Goal: Task Accomplishment & Management: Use online tool/utility

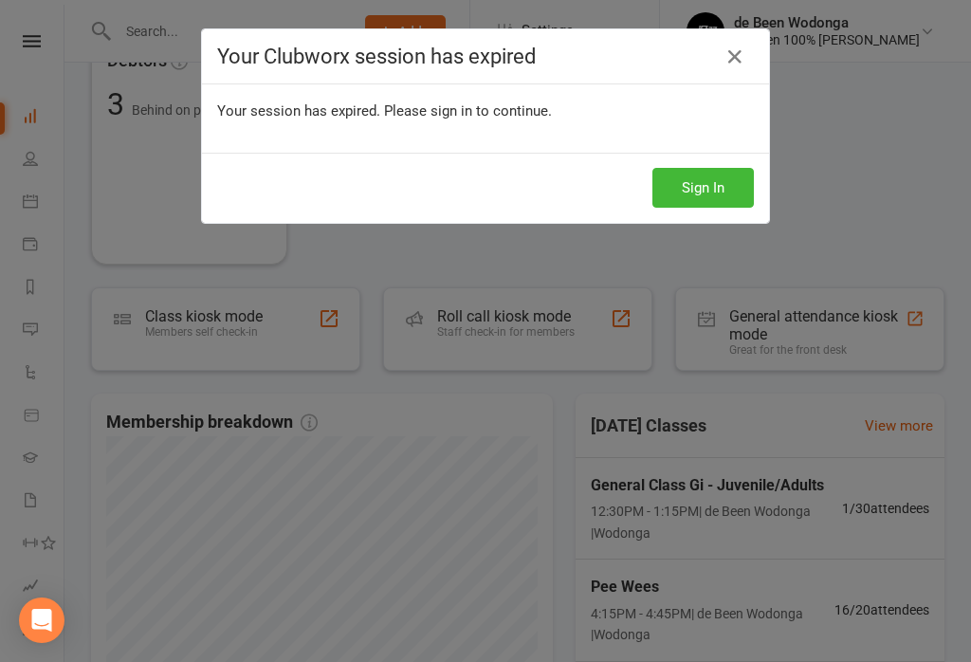
click at [735, 175] on button "Sign In" at bounding box center [703, 188] width 101 height 40
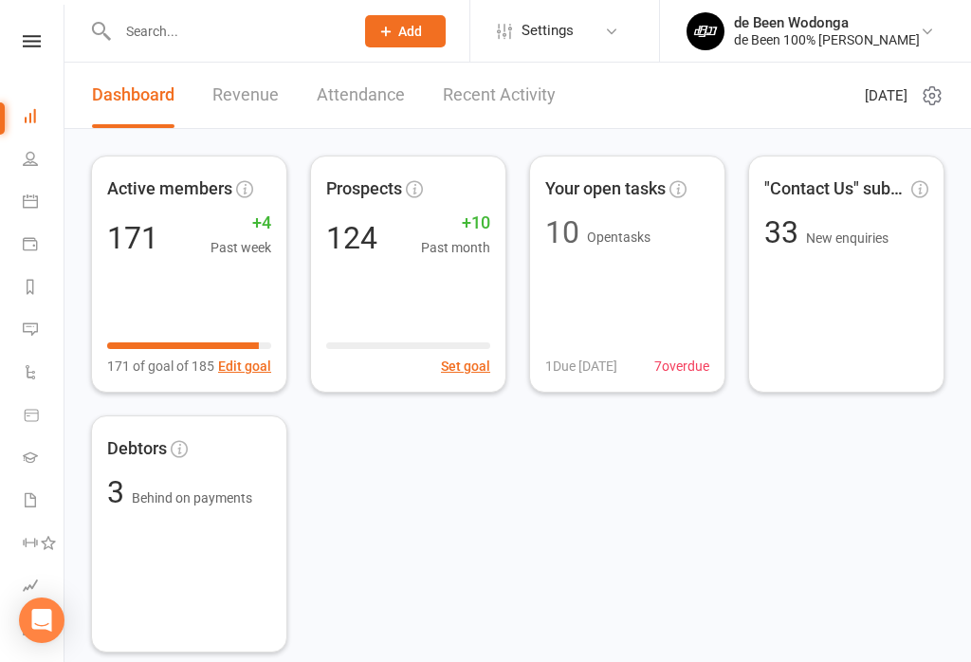
click at [25, 191] on link "Calendar" at bounding box center [44, 203] width 43 height 43
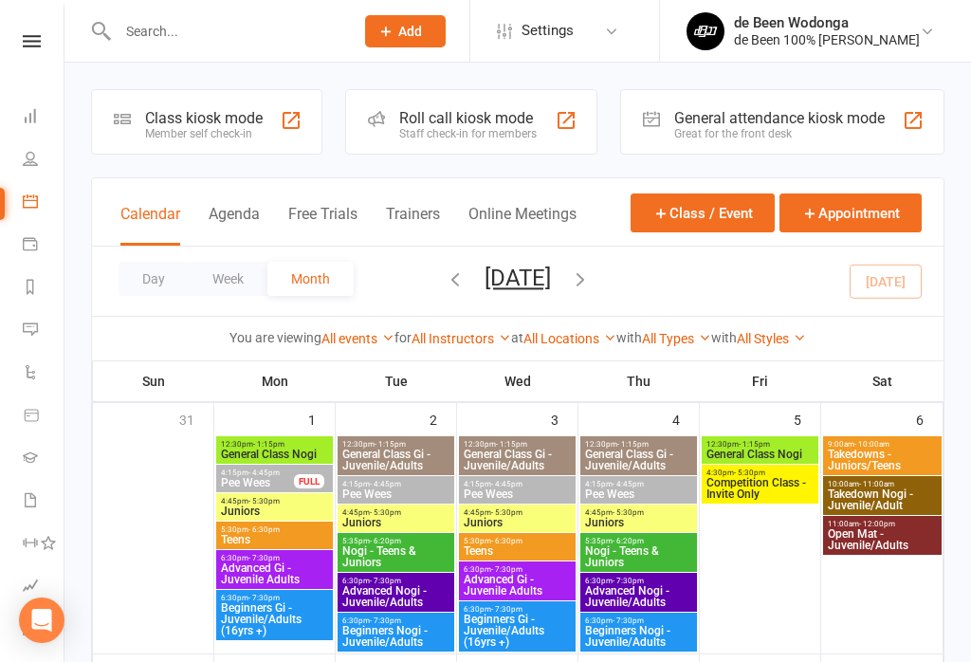
click at [26, 112] on icon at bounding box center [30, 115] width 15 height 15
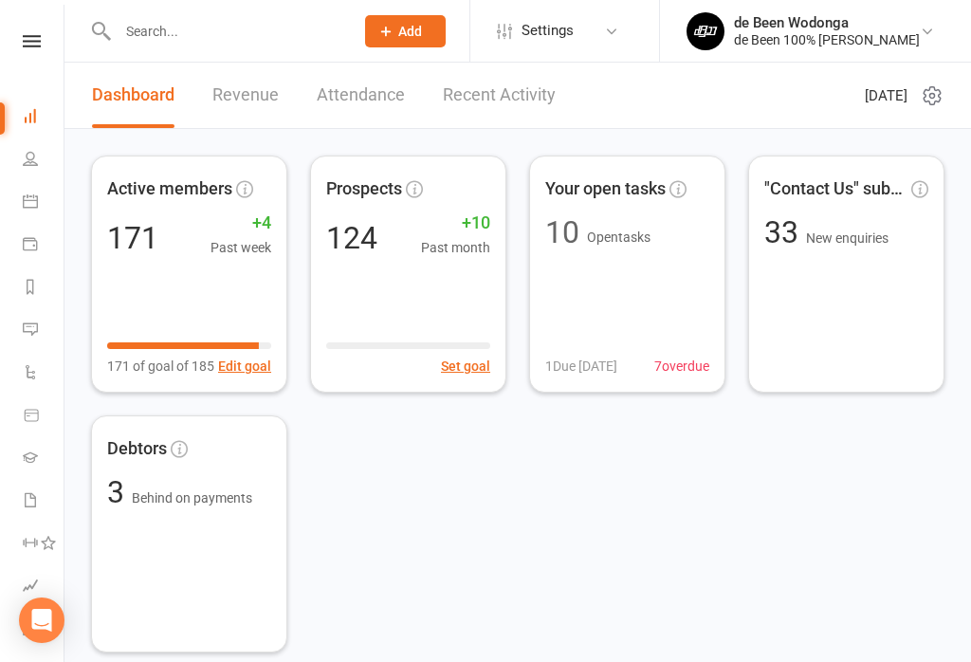
click at [377, 82] on link "Attendance" at bounding box center [361, 95] width 88 height 65
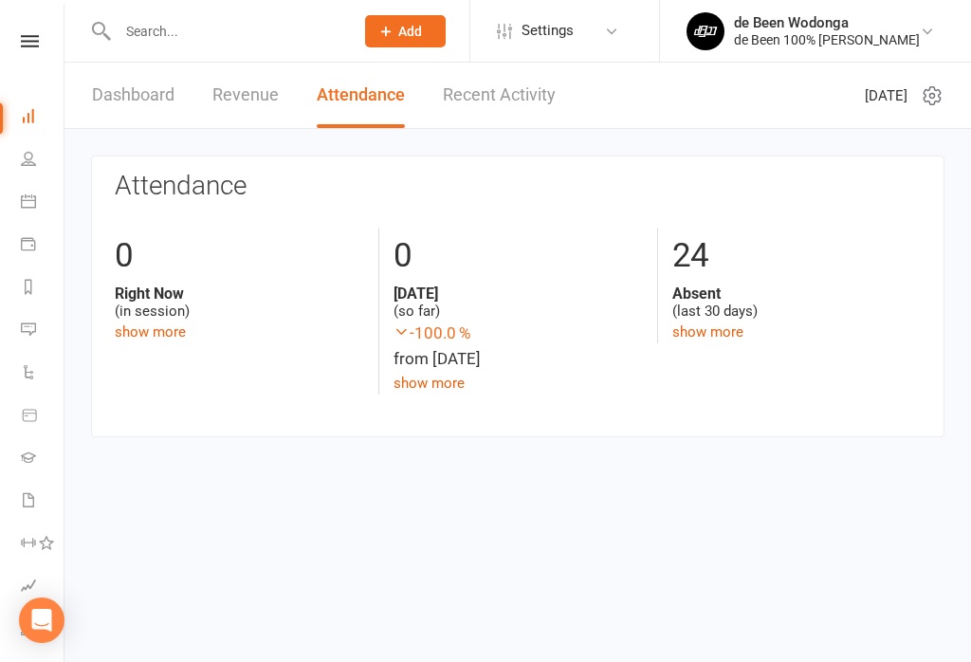
scroll to position [0, 2]
click at [25, 196] on icon at bounding box center [28, 200] width 15 height 15
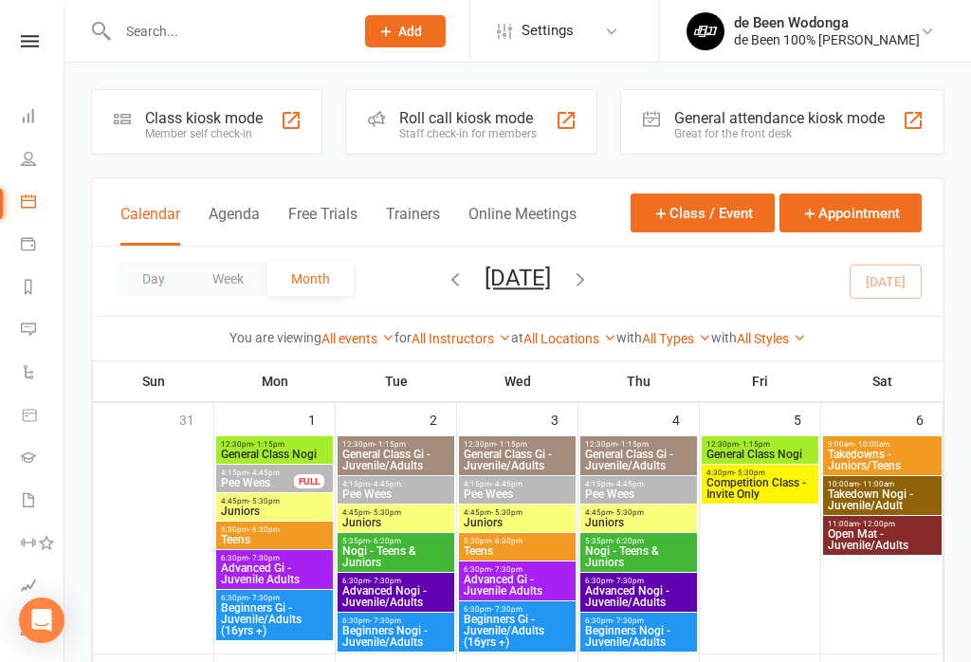
click at [187, 112] on div "Class kiosk mode" at bounding box center [204, 118] width 118 height 18
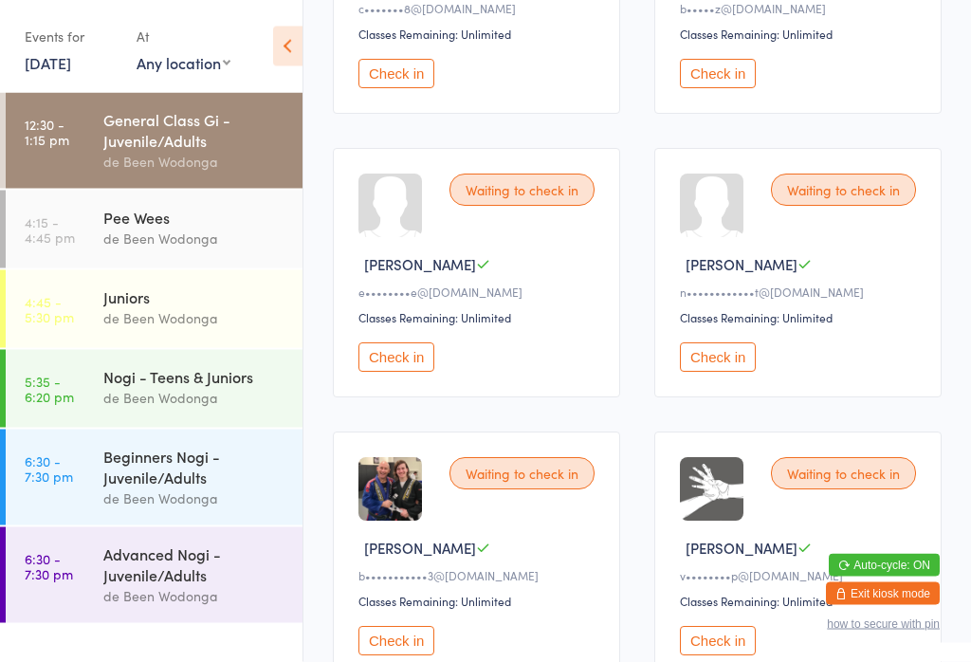
scroll to position [613, 0]
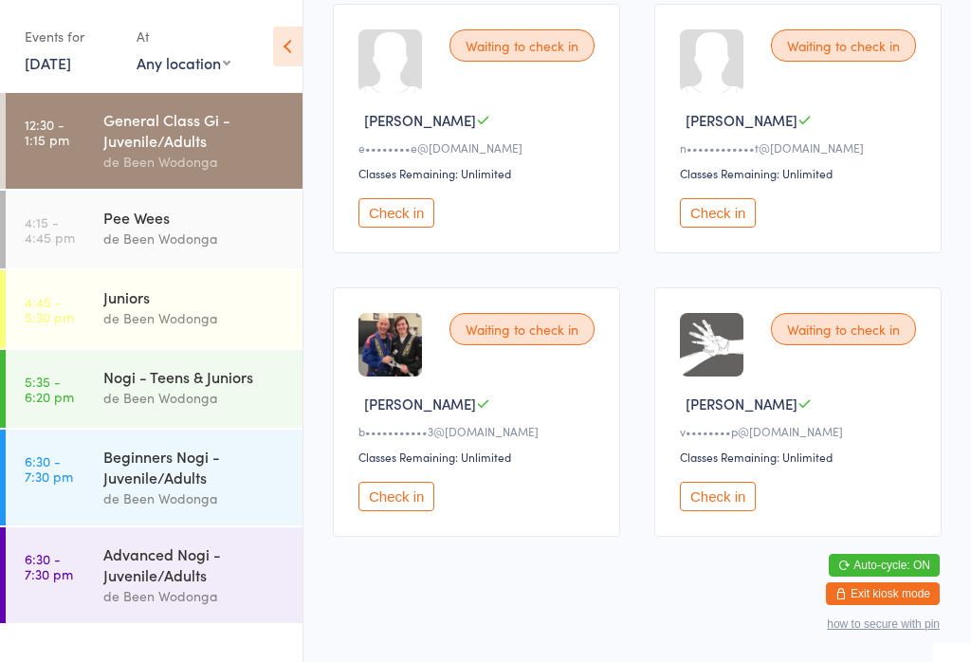
click at [736, 511] on button "Check in" at bounding box center [718, 496] width 76 height 29
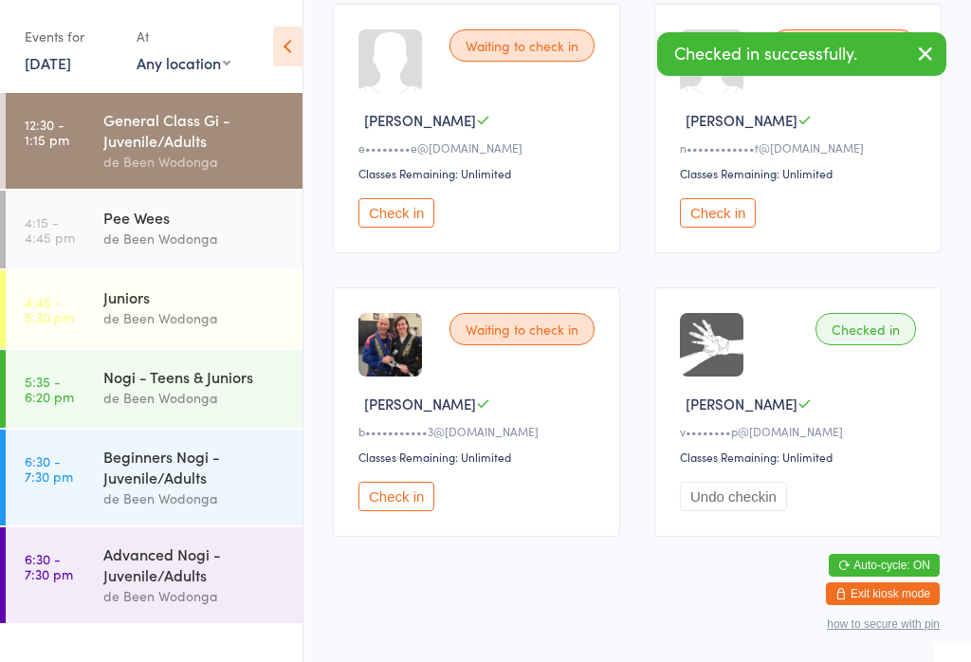
click at [396, 506] on button "Check in" at bounding box center [397, 496] width 76 height 29
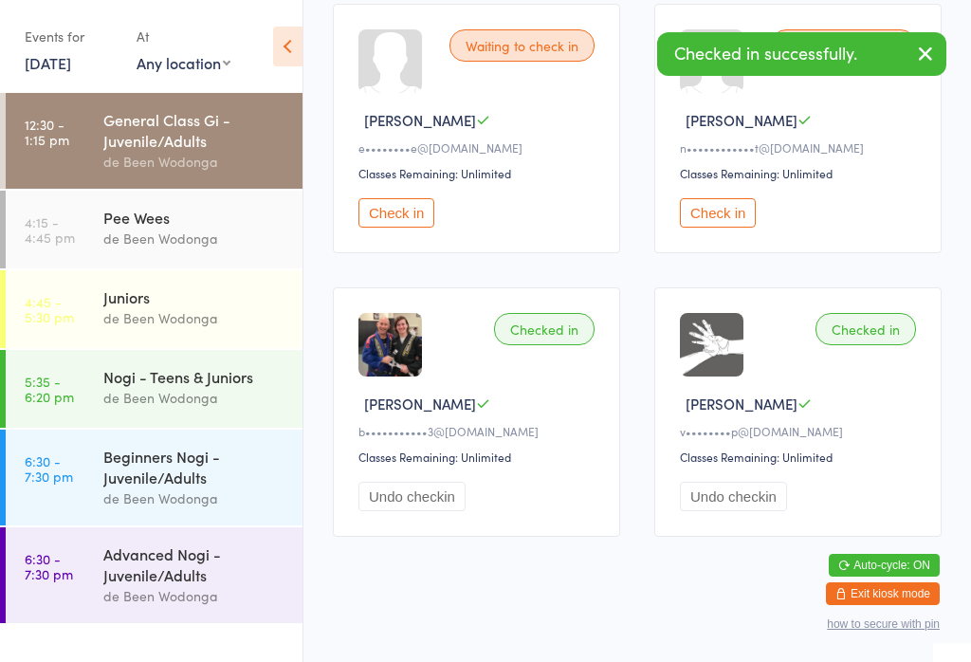
click at [129, 234] on div "de Been Wodonga" at bounding box center [194, 239] width 183 height 22
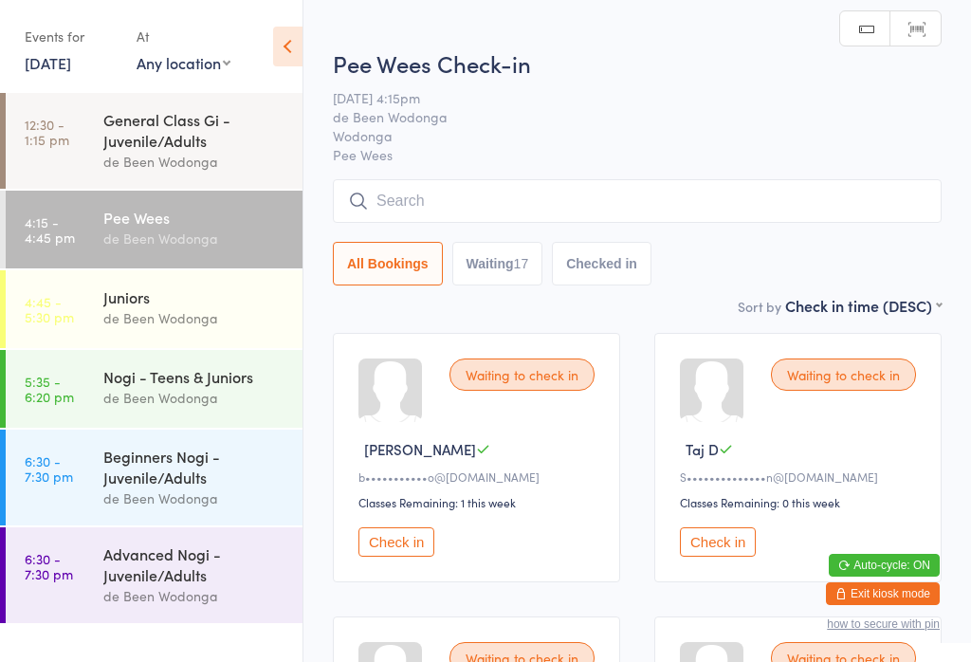
click at [102, 301] on link "4:45 - 5:30 pm Juniors de Been Wodonga" at bounding box center [154, 309] width 297 height 78
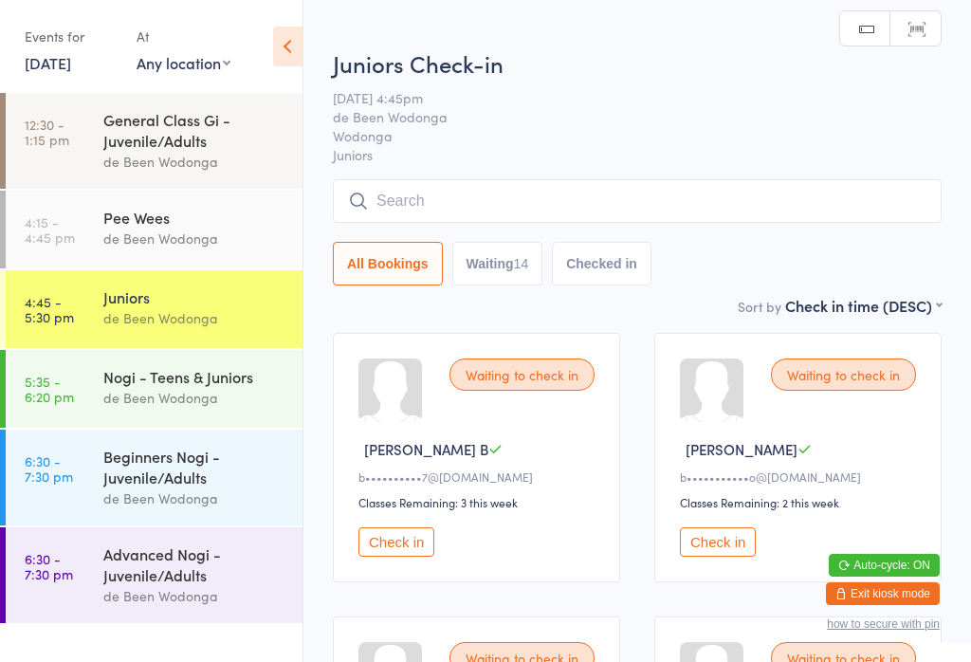
click at [126, 387] on div "Nogi - Teens & Juniors" at bounding box center [194, 376] width 183 height 21
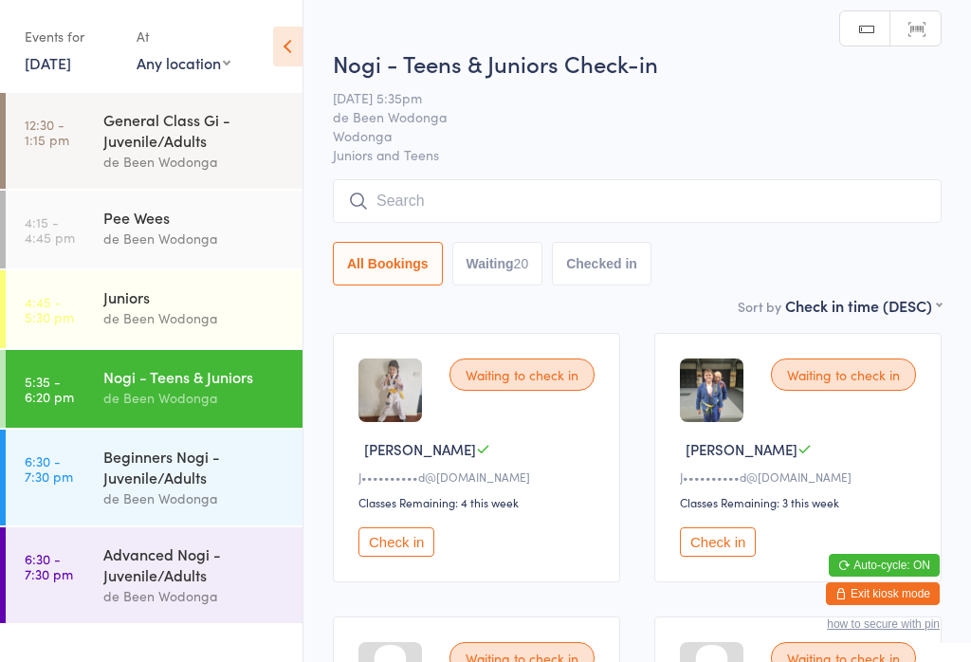
click at [134, 470] on div "Beginners Nogi - Juvenile/Adults" at bounding box center [194, 467] width 183 height 42
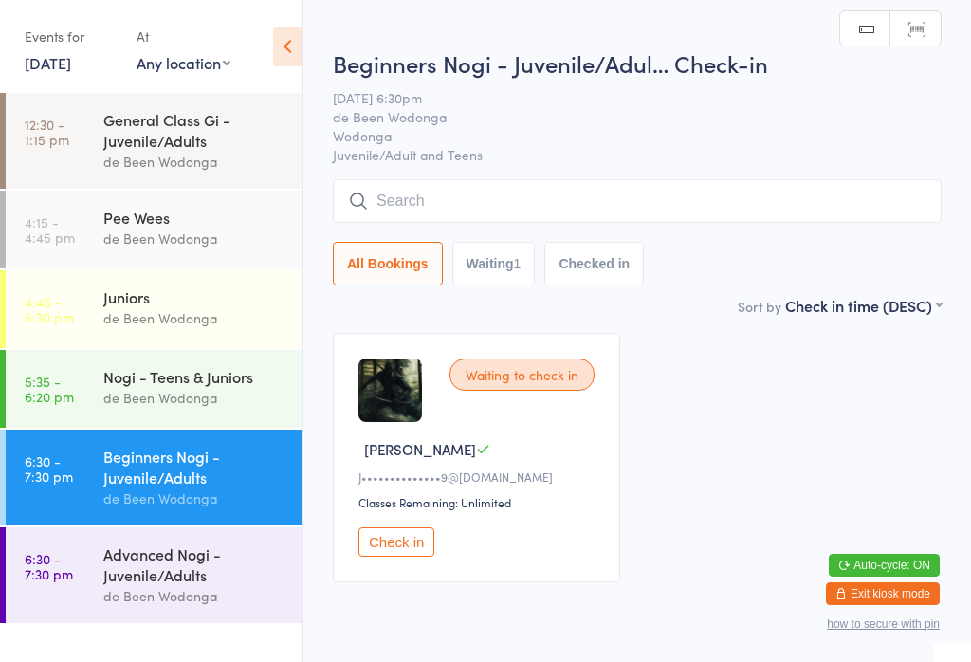
click at [138, 577] on div "Advanced Nogi - Juvenile/Adults" at bounding box center [194, 564] width 183 height 42
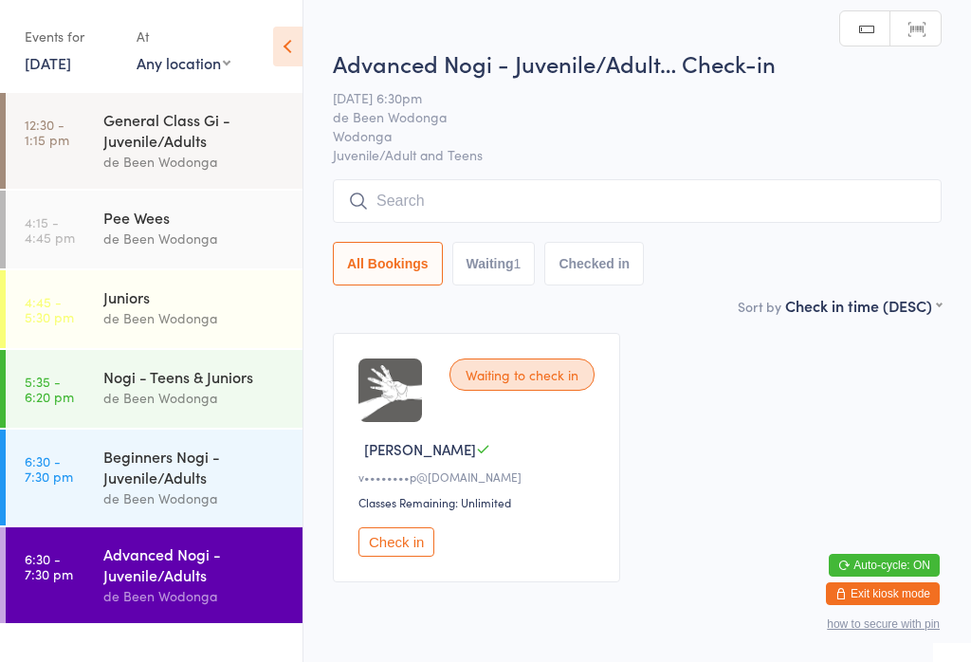
click at [110, 307] on div "Juniors" at bounding box center [194, 296] width 183 height 21
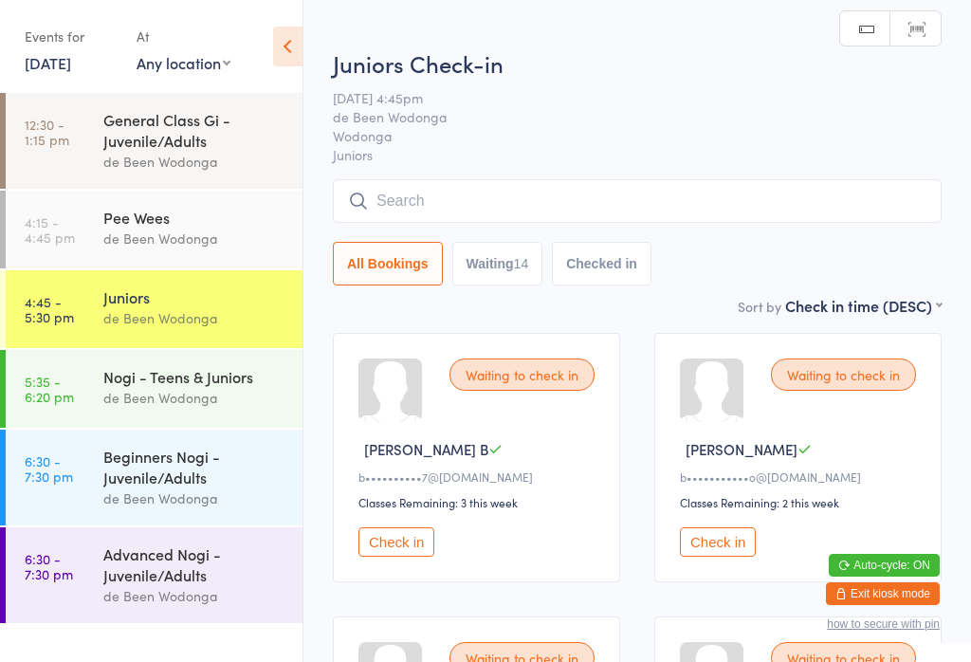
click at [89, 231] on link "4:15 - 4:45 pm Pee Wees de Been Wodonga" at bounding box center [154, 230] width 297 height 78
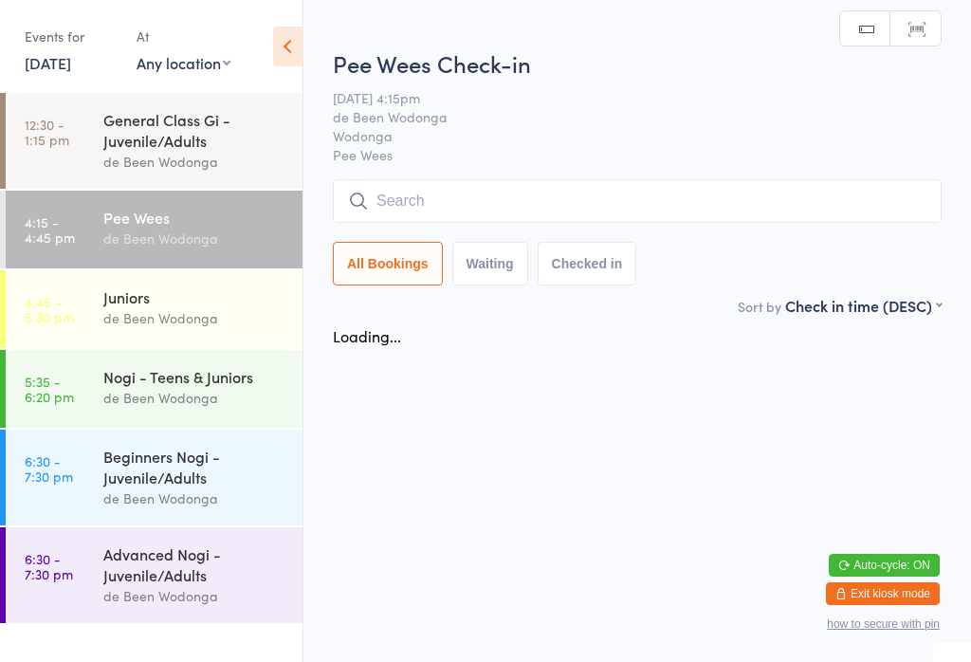
click at [112, 147] on div "General Class Gi - Juvenile/Adults" at bounding box center [194, 130] width 183 height 42
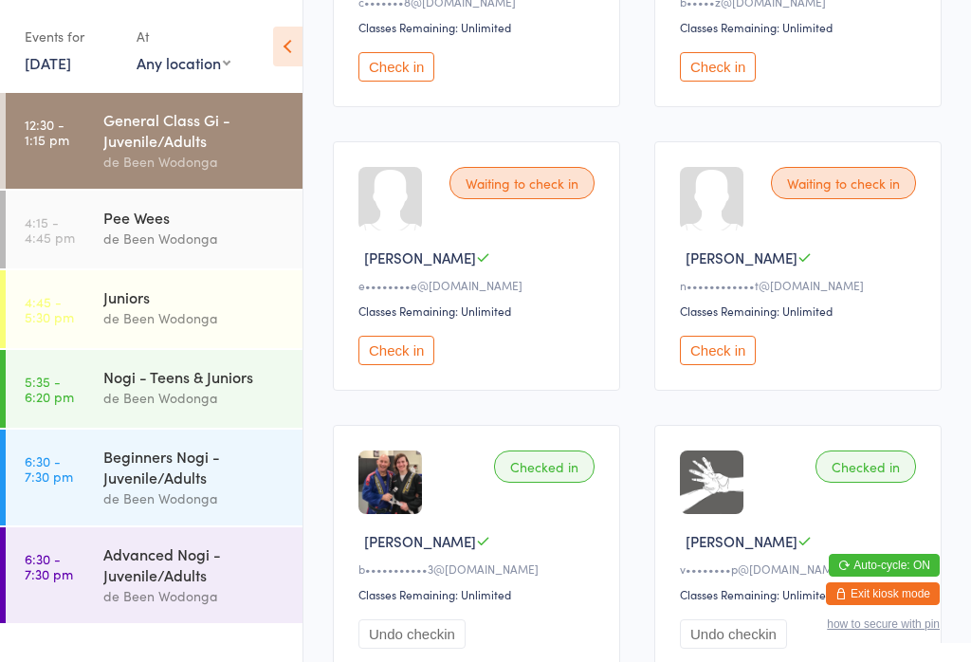
scroll to position [467, 0]
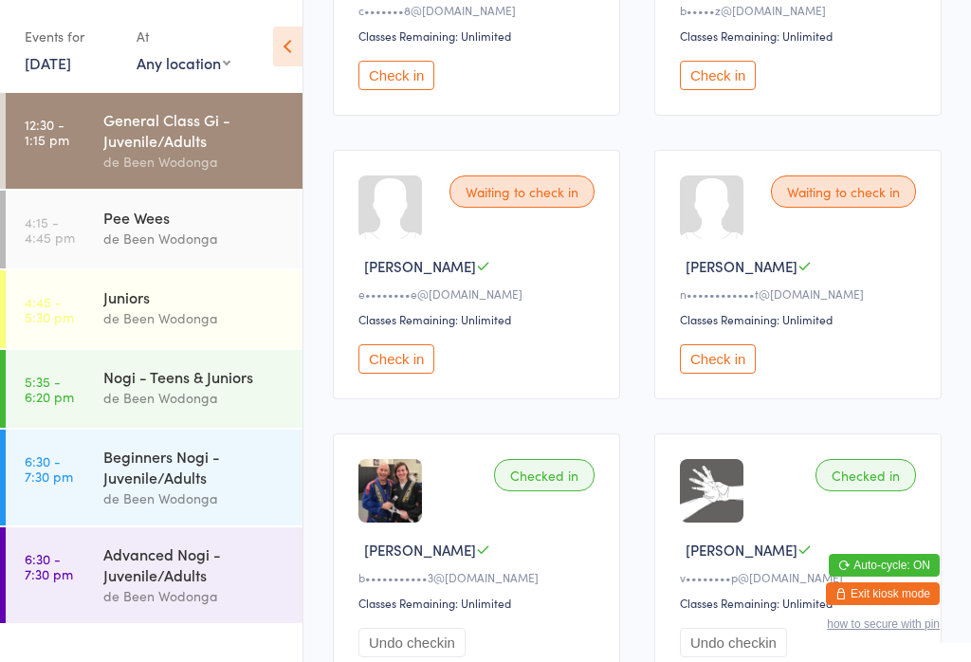
click at [713, 364] on button "Check in" at bounding box center [718, 358] width 76 height 29
click at [392, 372] on button "Check in" at bounding box center [397, 358] width 76 height 29
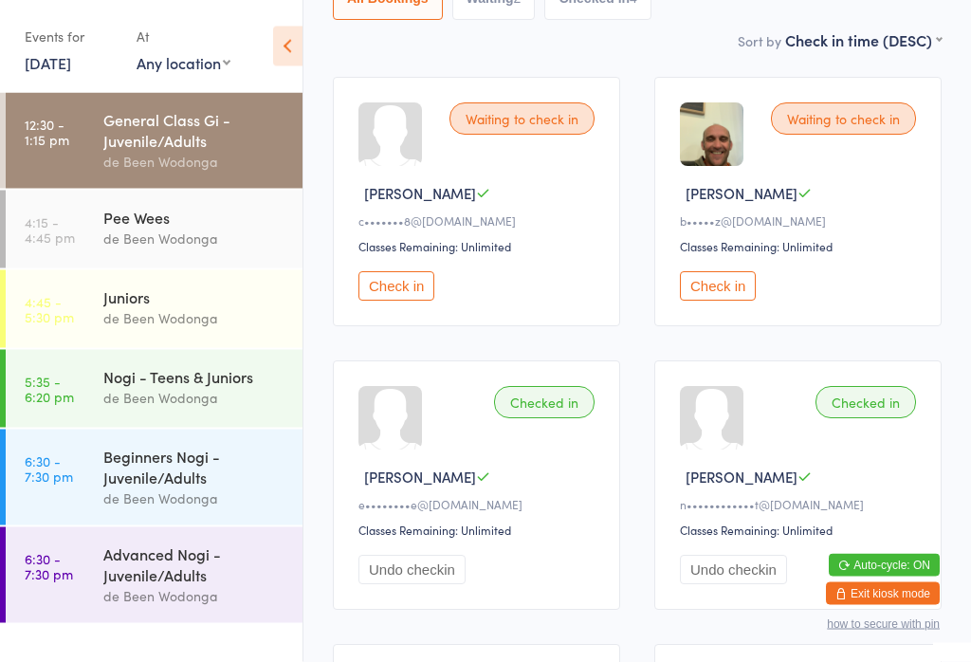
scroll to position [252, 0]
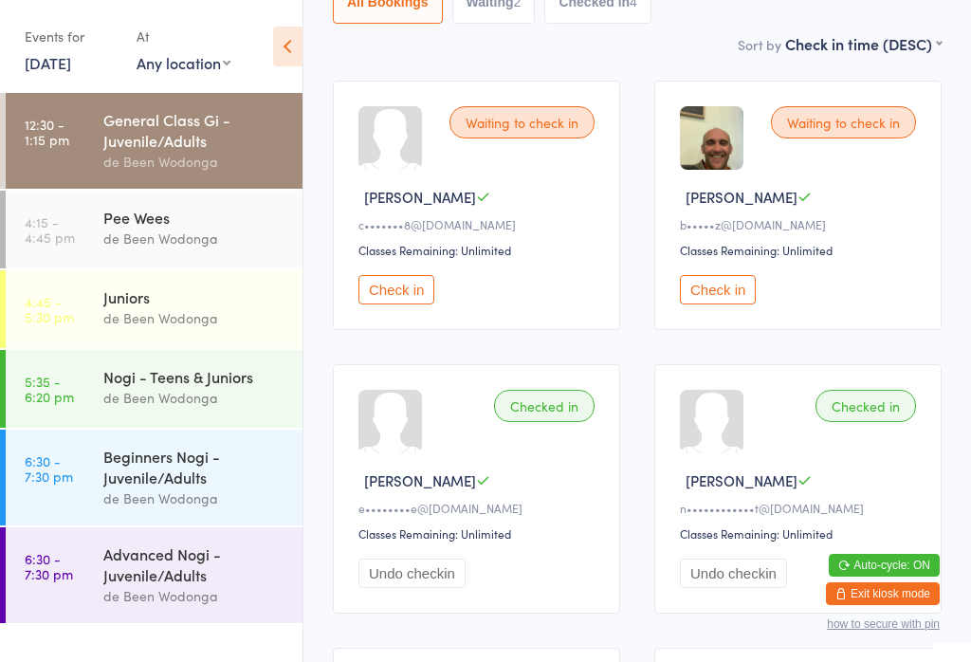
click at [724, 304] on button "Check in" at bounding box center [718, 289] width 76 height 29
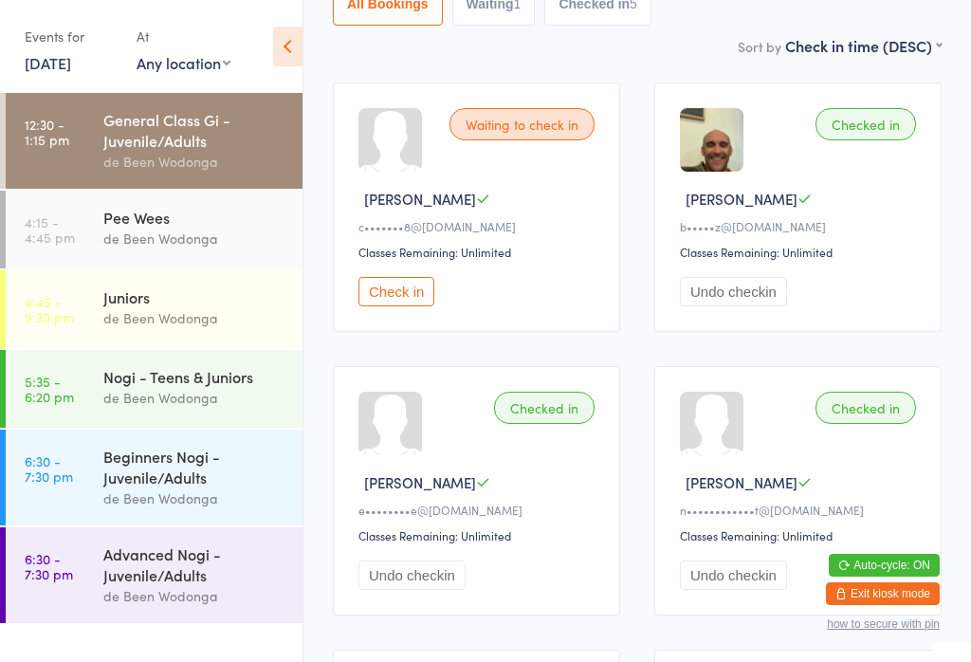
scroll to position [249, 0]
click at [387, 291] on button "Check in" at bounding box center [397, 292] width 76 height 29
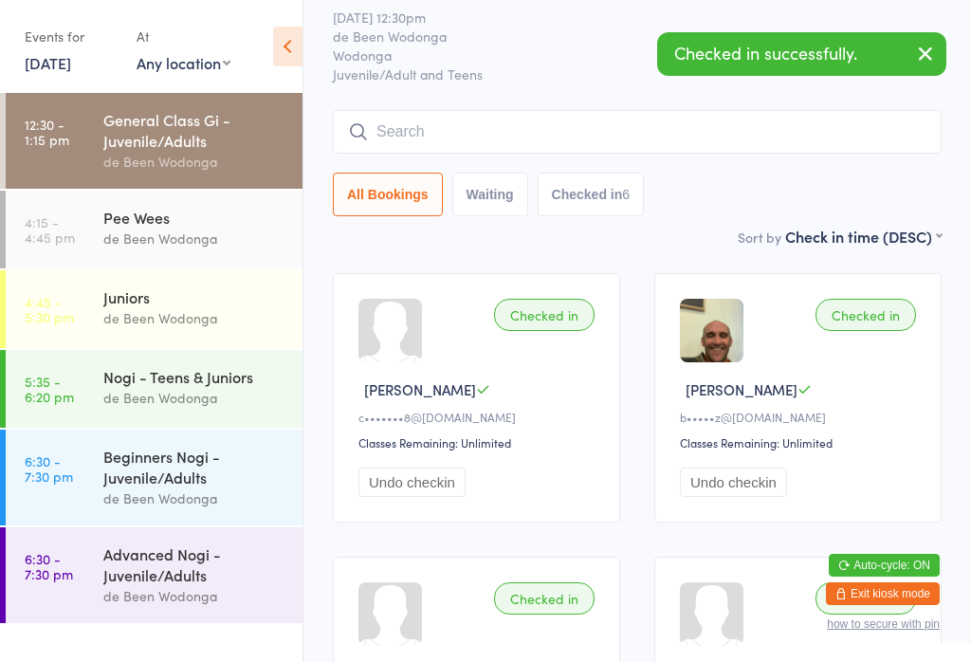
scroll to position [0, 0]
